Goal: Information Seeking & Learning: Learn about a topic

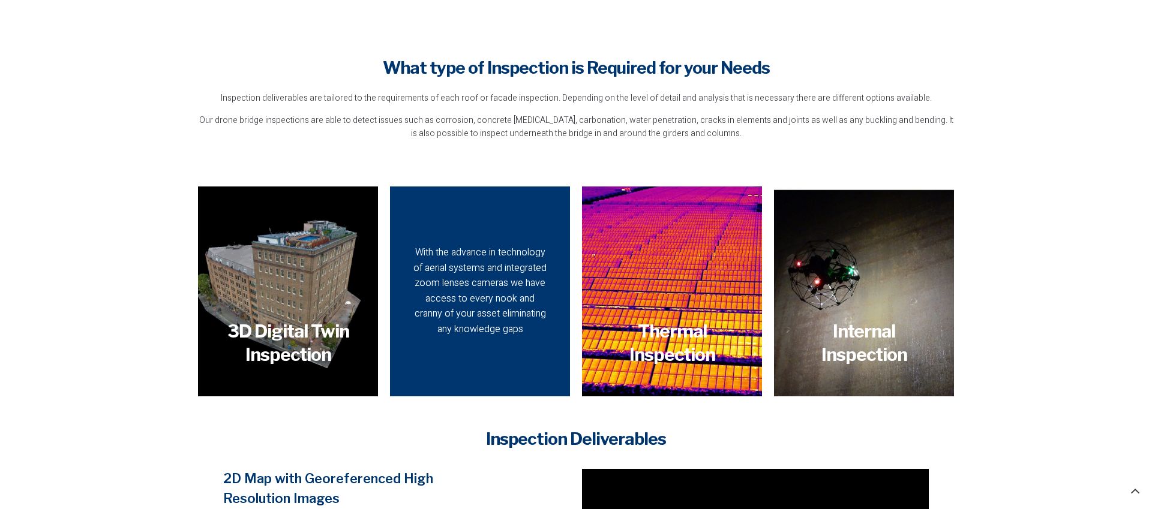
scroll to position [1164, 0]
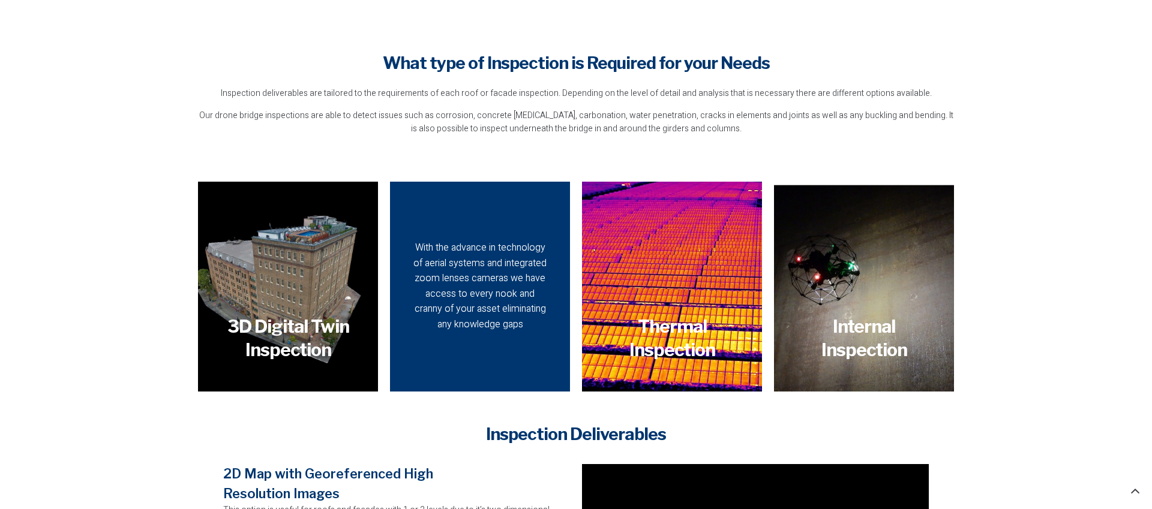
click at [506, 279] on div "With the advance in technology of aerial systems and integrated zoom lenses cam…" at bounding box center [480, 287] width 138 height 92
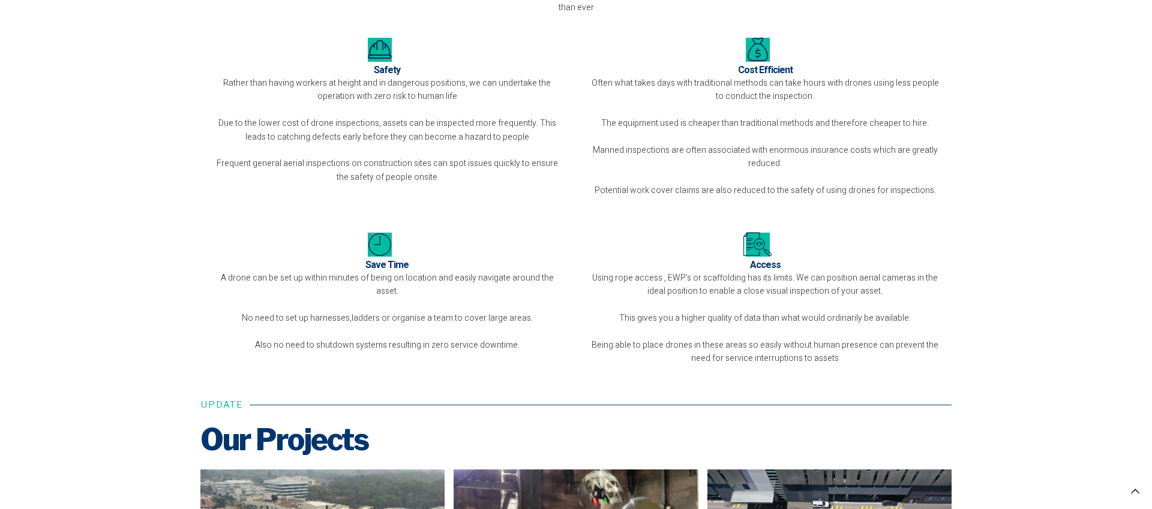
scroll to position [3513, 0]
